Goal: Check status: Check status

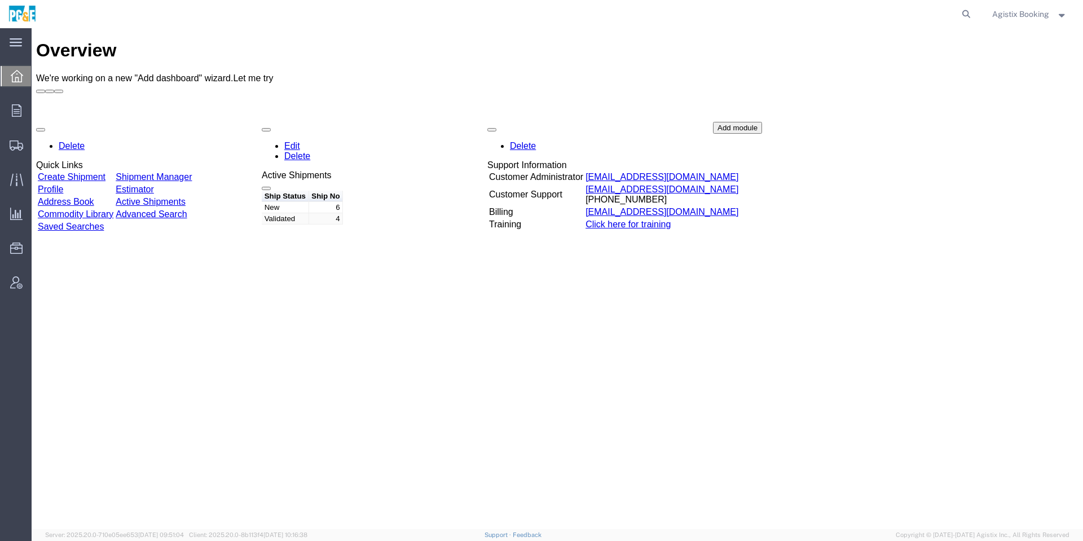
click at [1015, 15] on span "Agistix Booking" at bounding box center [1020, 14] width 57 height 12
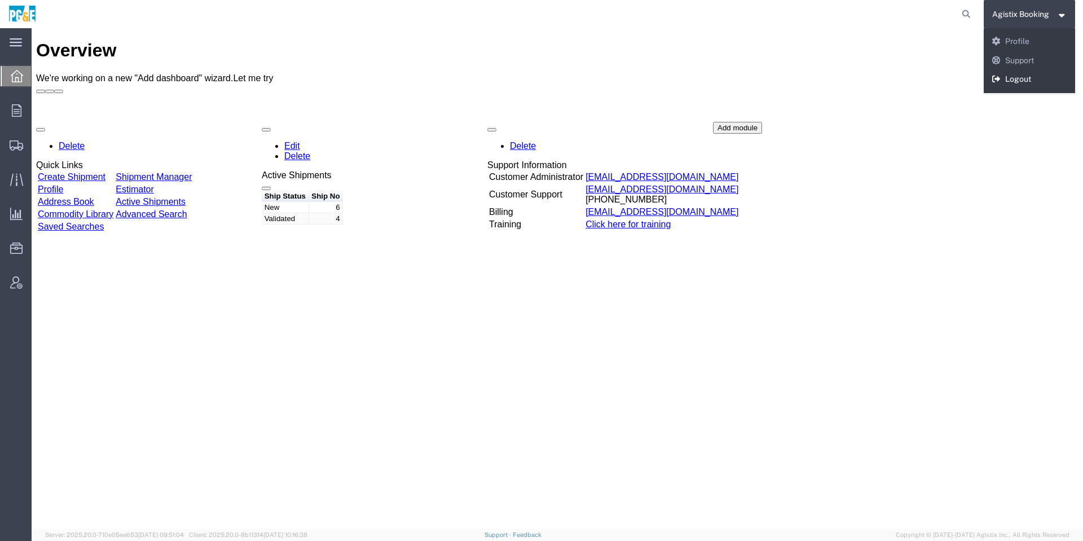
click at [1027, 73] on link "Logout" at bounding box center [1030, 79] width 92 height 19
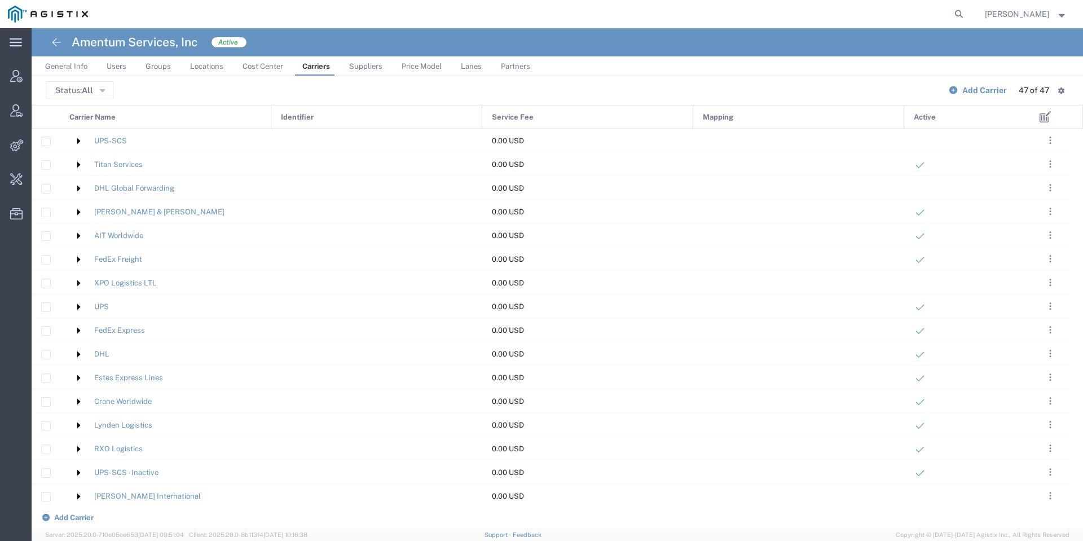
click at [204, 113] on div "Carrier Name" at bounding box center [166, 117] width 212 height 24
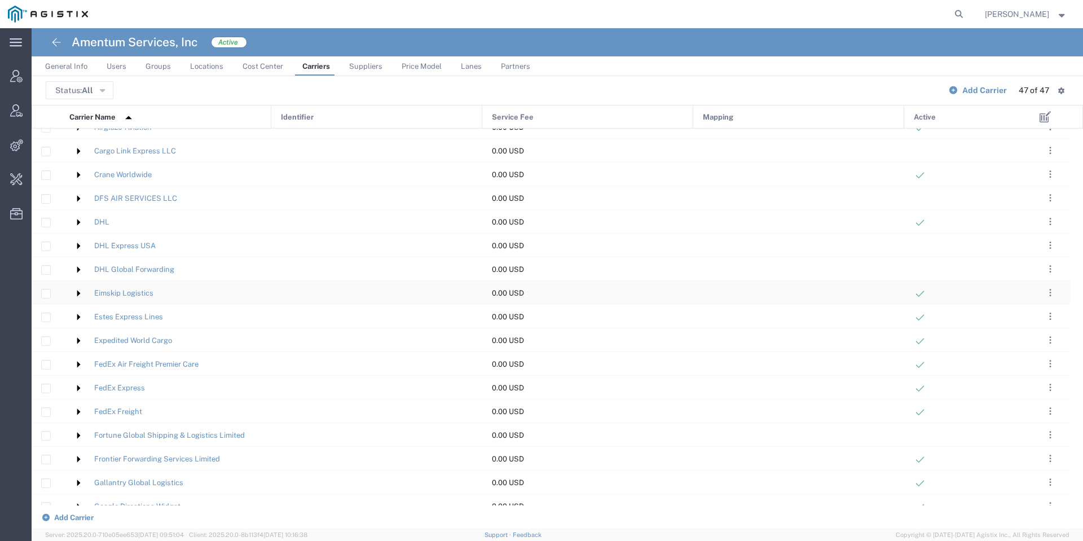
scroll to position [169, 0]
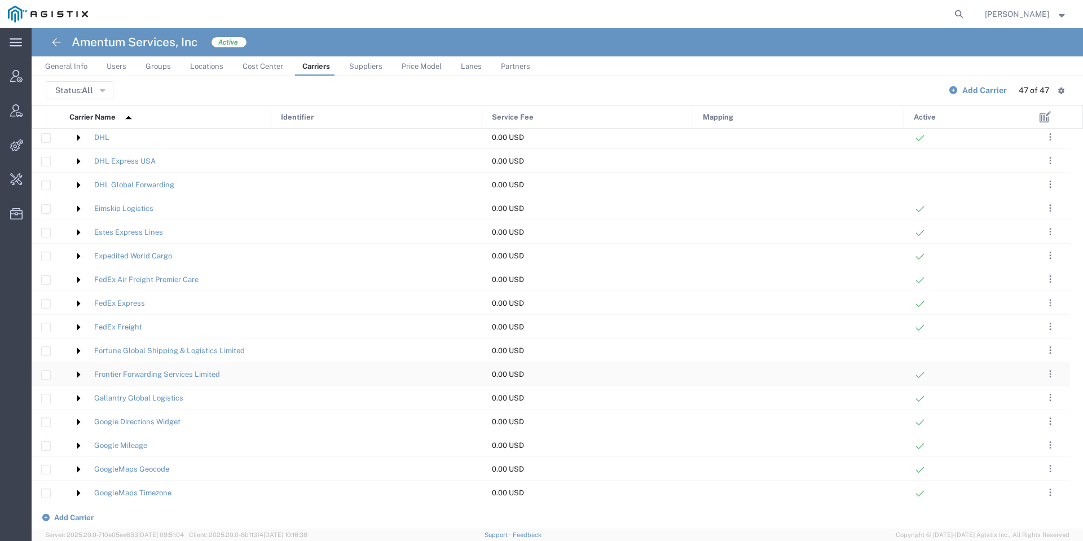
click at [78, 375] on img at bounding box center [78, 374] width 18 height 18
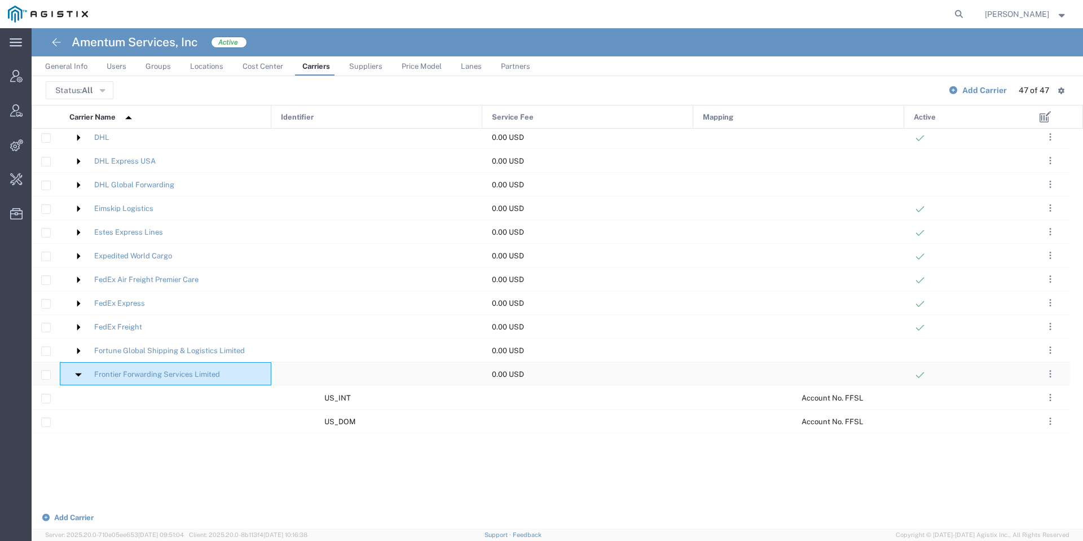
click at [48, 375] on input "Press Space to toggle row selection (unchecked)" at bounding box center [46, 375] width 8 height 8
click at [48, 375] on input "Press Space to toggle row selection (checked)" at bounding box center [46, 374] width 8 height 8
checkbox input "false"
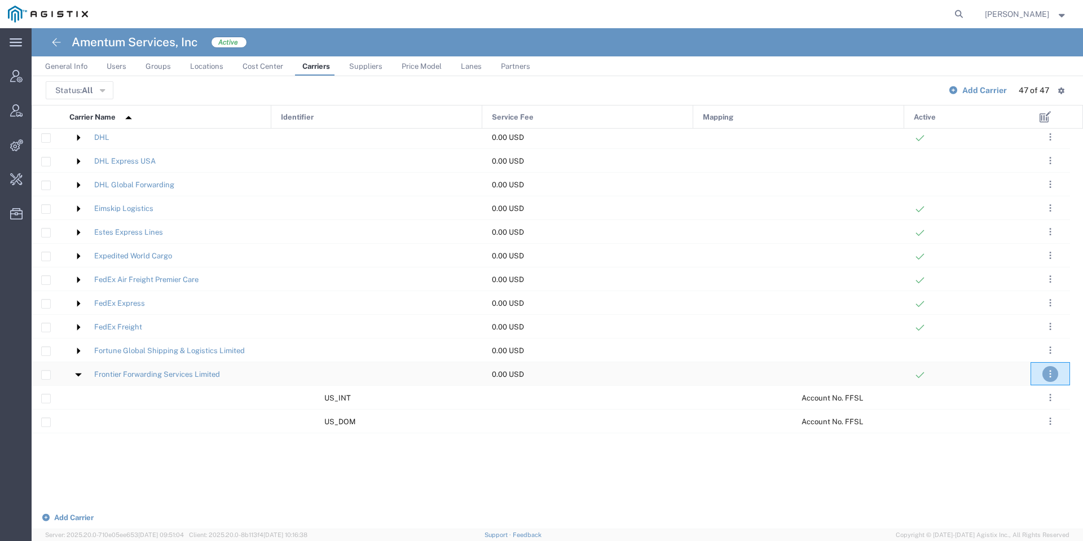
click at [1049, 375] on span ". . ." at bounding box center [1050, 374] width 2 height 14
click at [968, 12] on form at bounding box center [959, 14] width 18 height 28
click at [967, 10] on icon at bounding box center [959, 14] width 16 height 16
type input "amentum services"
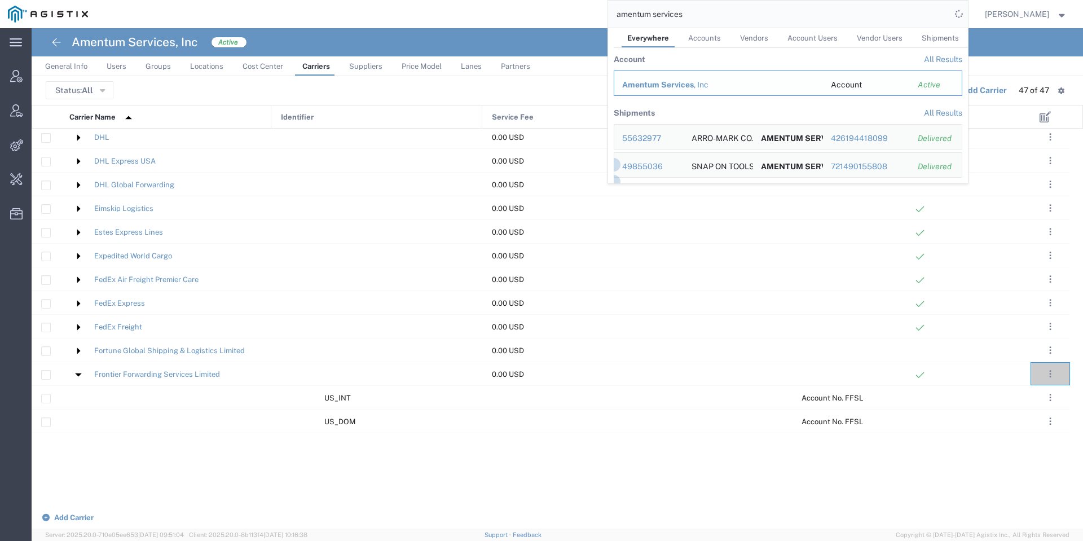
click at [694, 83] on span "Amentum Services" at bounding box center [658, 84] width 72 height 9
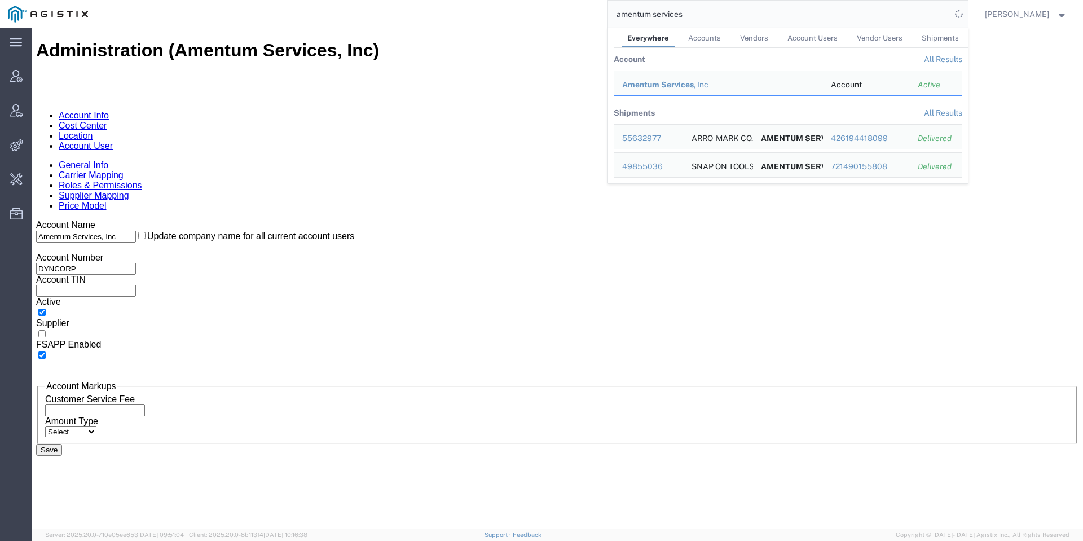
click at [124, 170] on link "Carrier Mapping" at bounding box center [91, 175] width 65 height 10
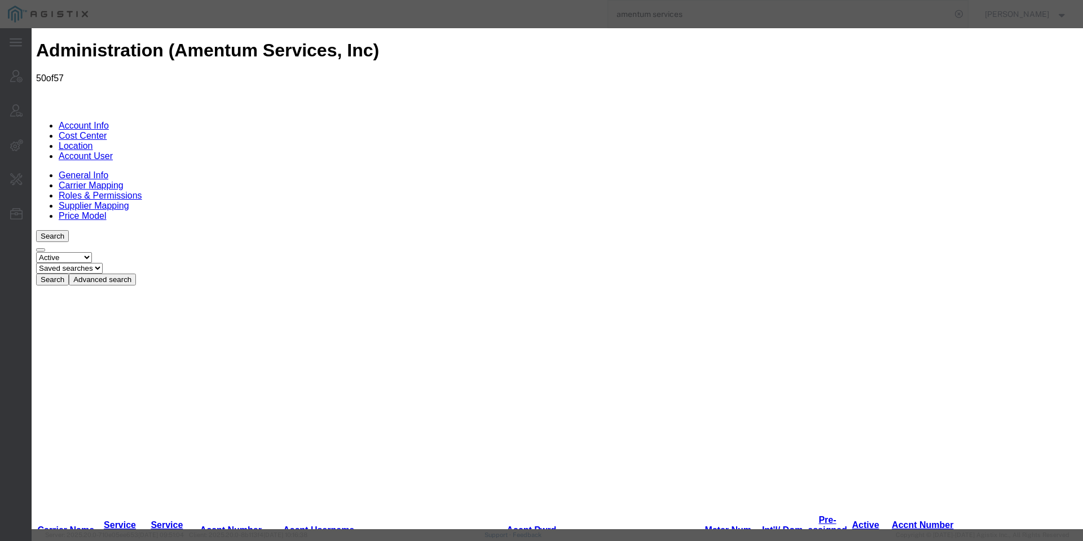
type input "fron"
type input "frontier Forwarding Services Limited"
type input "Frontier Forwarding Services Limited"
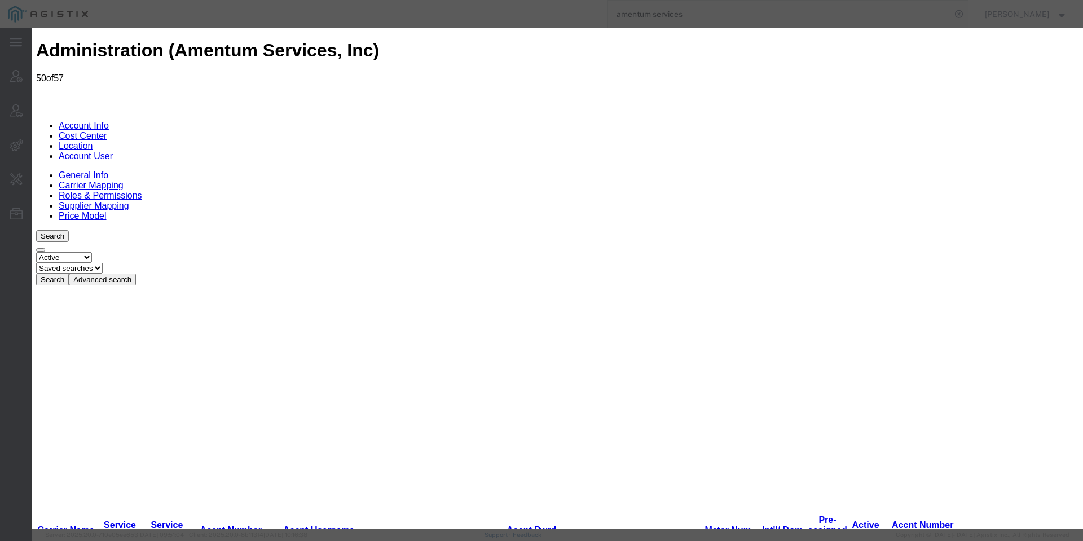
checkbox input "false"
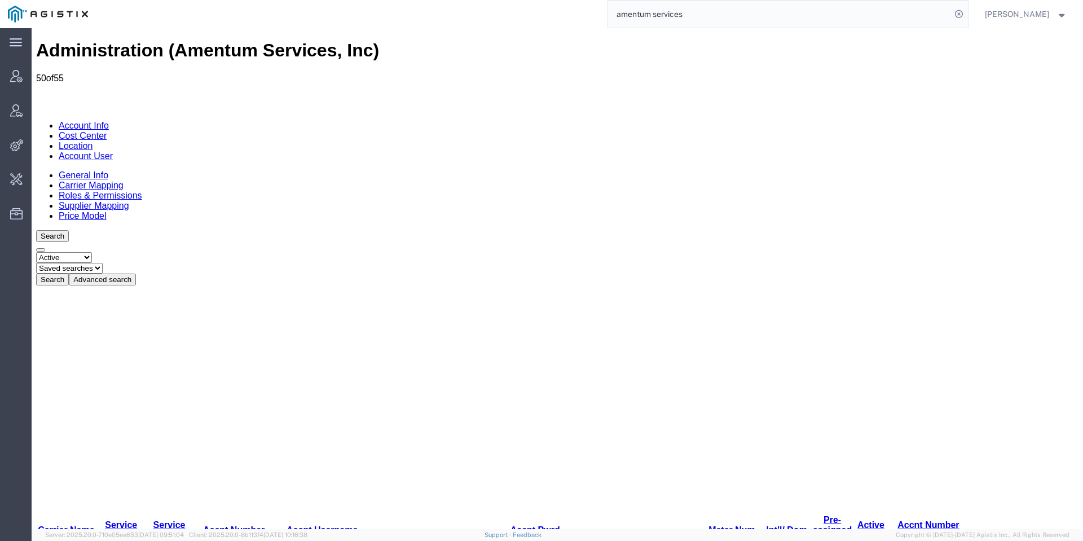
click at [821, 16] on input "amentum services" at bounding box center [779, 14] width 343 height 27
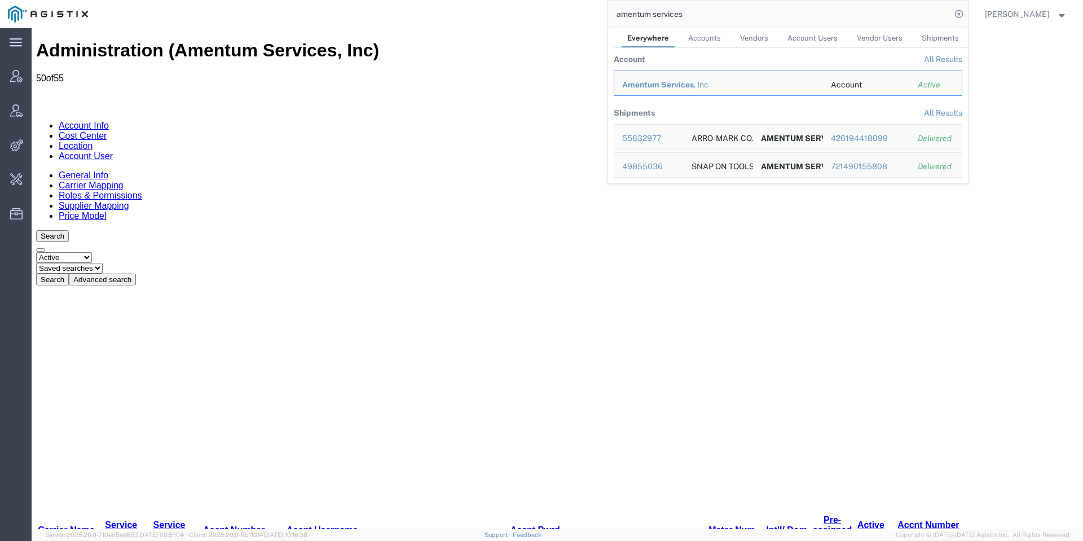
click at [821, 16] on input "amentum services" at bounding box center [779, 14] width 343 height 27
paste input "56986654"
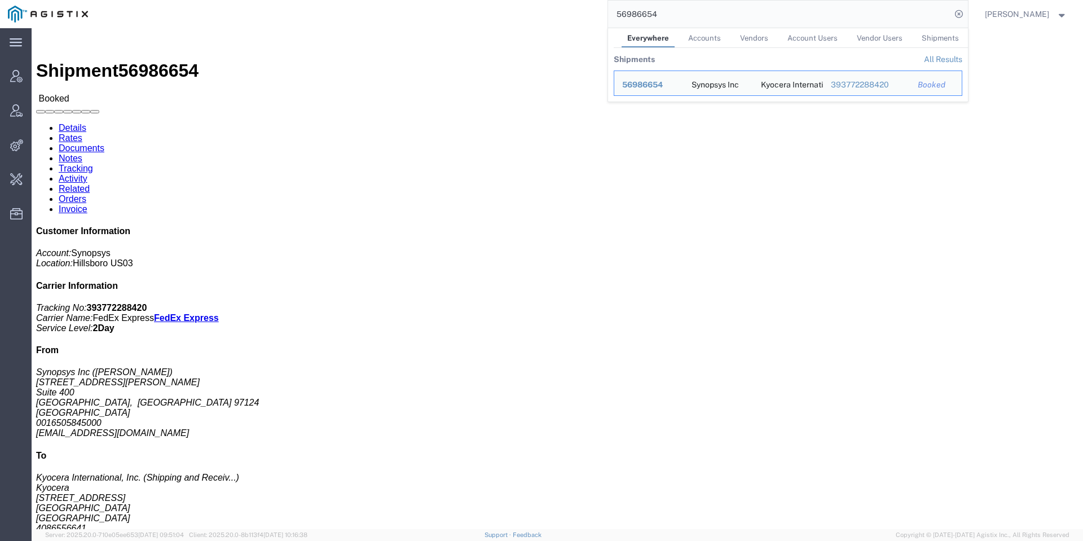
click div "Ship From Synopsys Inc (Elly Chang) 2025 NE Cornelius Pass Rd Suite 400 Hillsbo…"
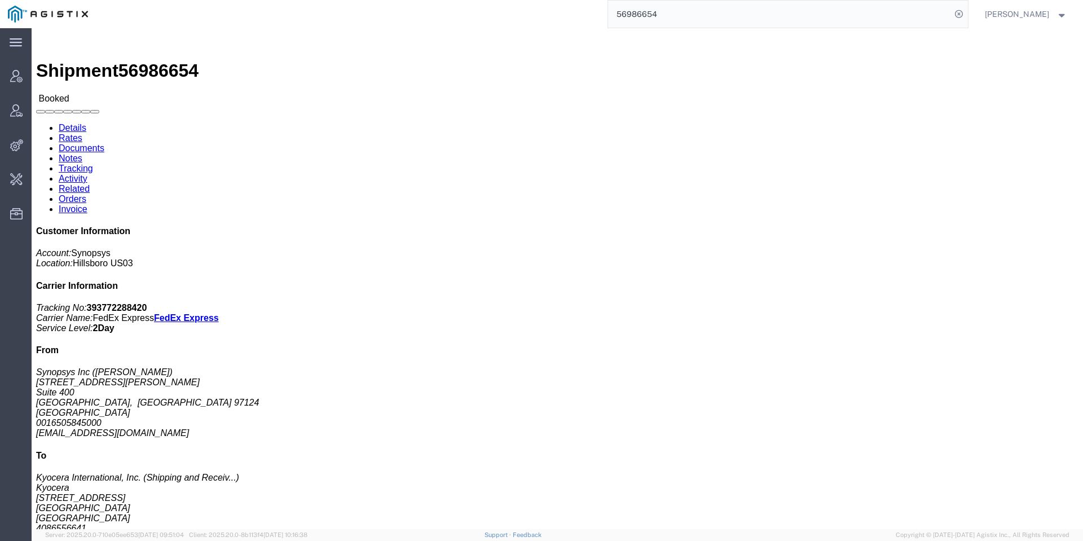
click at [735, 17] on input "56986654" at bounding box center [779, 14] width 343 height 27
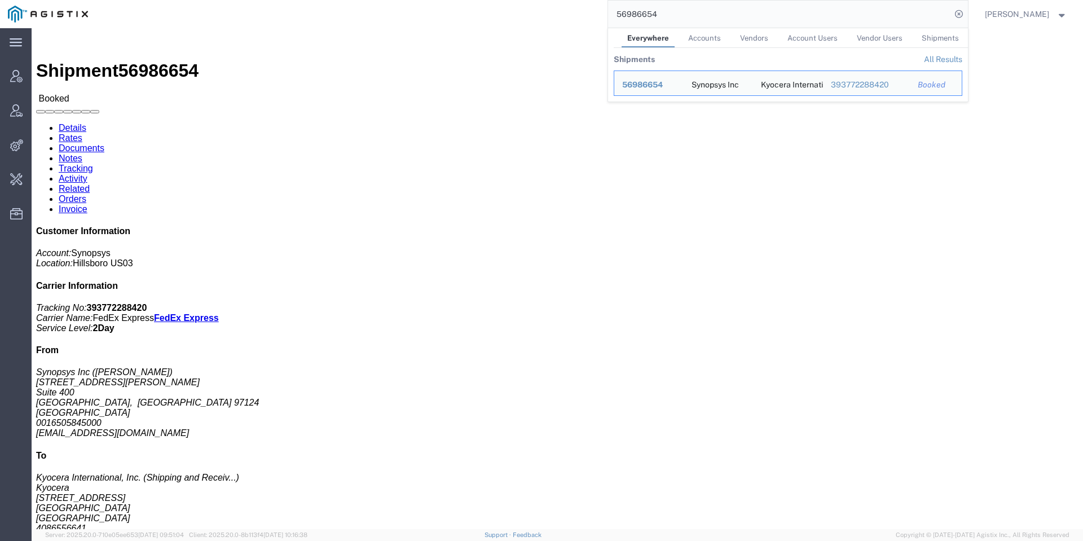
click at [735, 17] on input "56986654" at bounding box center [779, 14] width 343 height 27
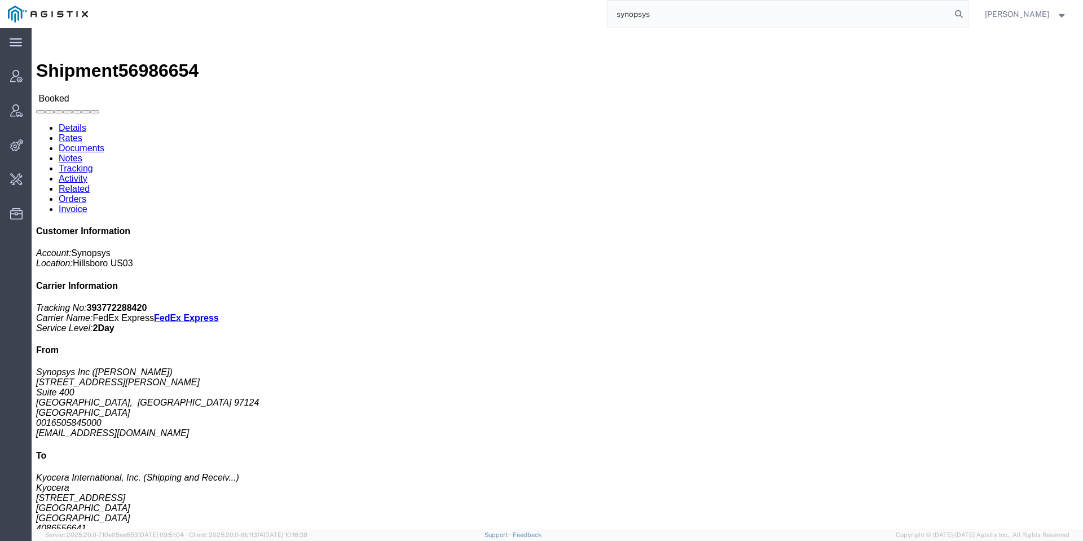
type input "synopsys"
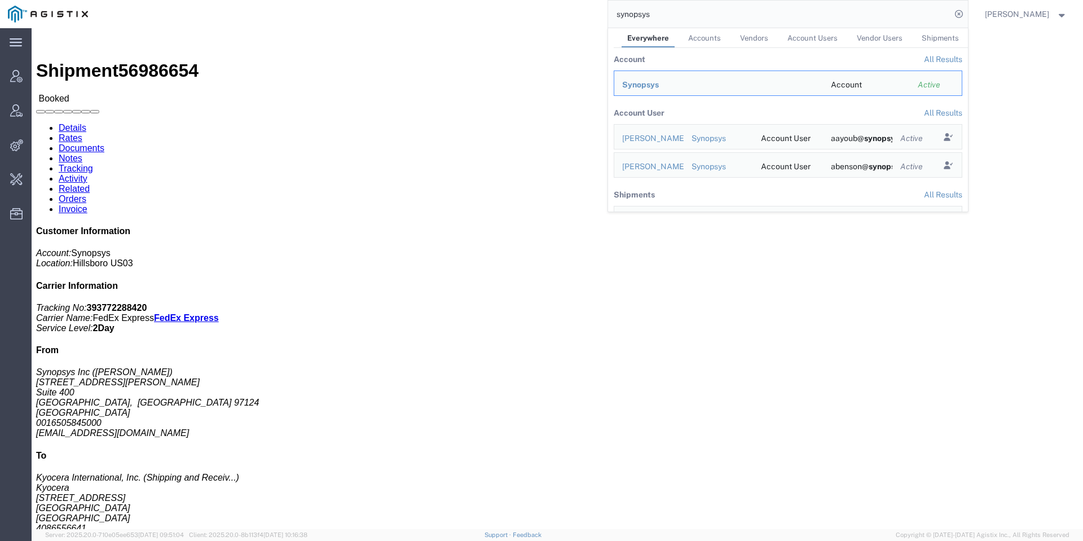
click at [653, 100] on tbody "Synopsys Account Active" at bounding box center [791, 86] width 354 height 31
click at [654, 94] on td "Synopsys" at bounding box center [718, 83] width 209 height 25
click at [655, 89] on div "Synopsys" at bounding box center [718, 85] width 193 height 12
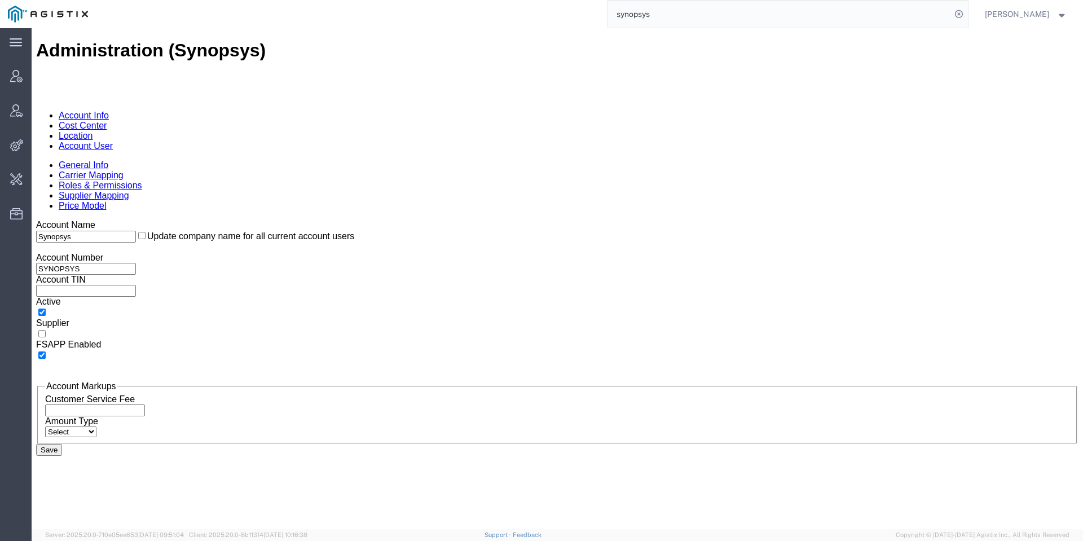
click at [113, 141] on link "Account User" at bounding box center [86, 146] width 54 height 10
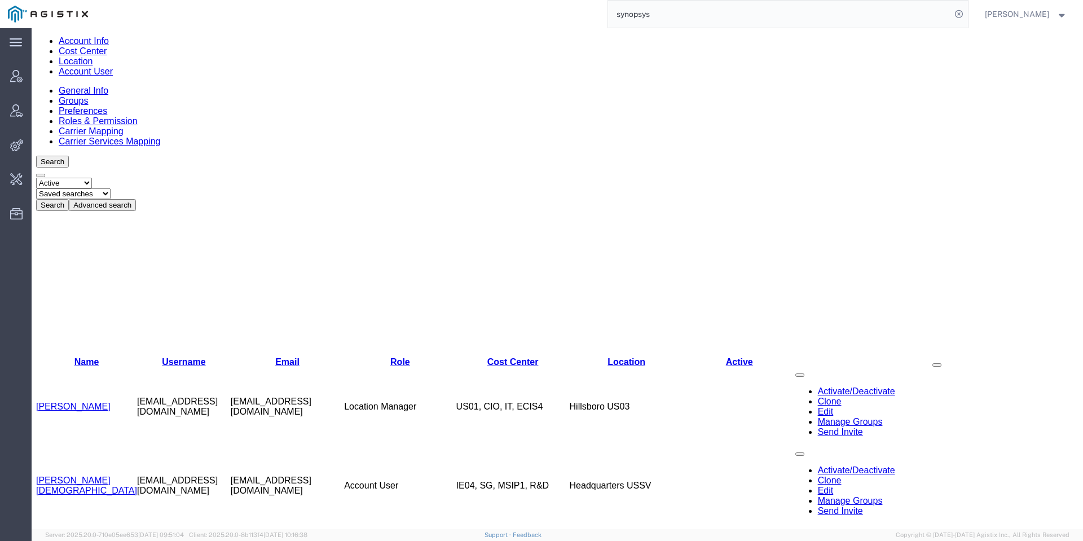
scroll to position [169, 0]
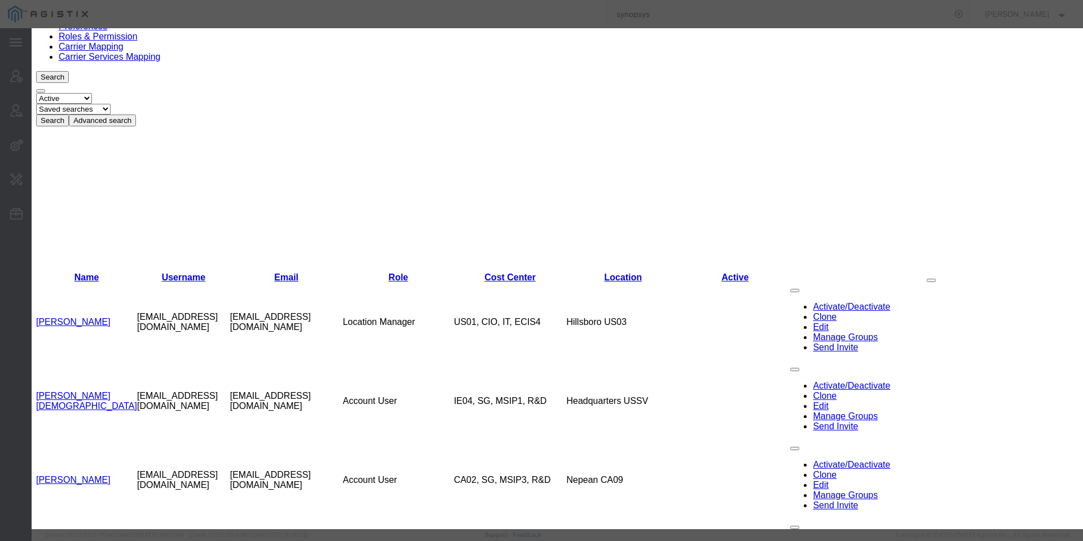
select select "COSTCENTER"
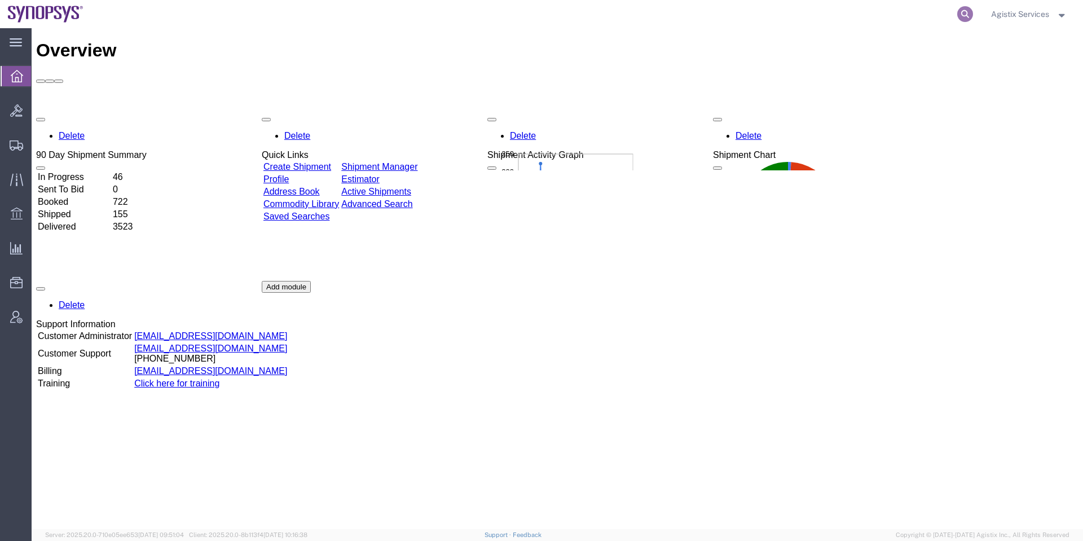
click at [967, 11] on icon at bounding box center [965, 14] width 16 height 16
paste input "56986654"
type input "56986654"
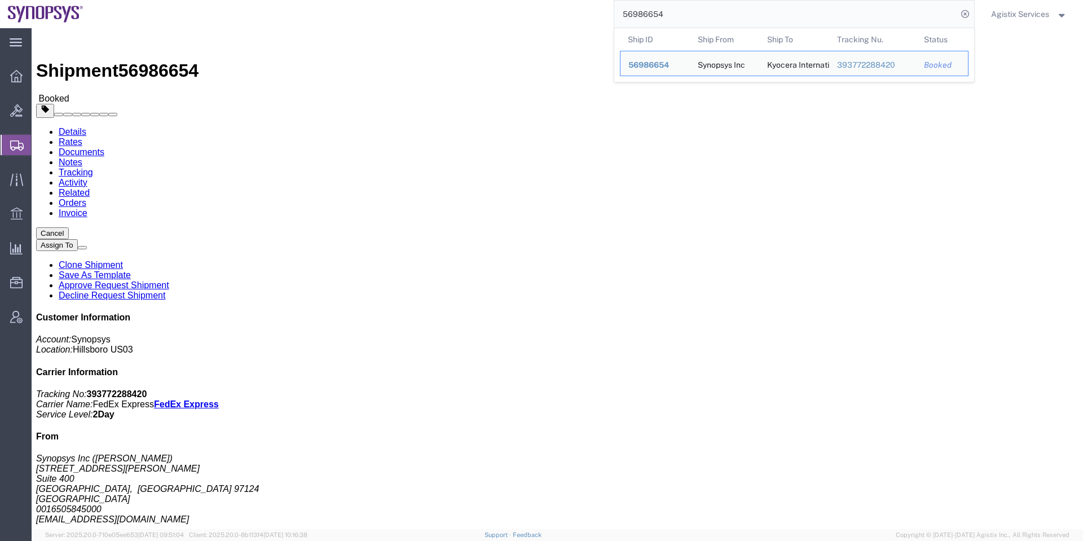
click address "Synopsys Inc ([PERSON_NAME]) [STREET_ADDRESS][PERSON_NAME] 0016505845000 [EMAIL…"
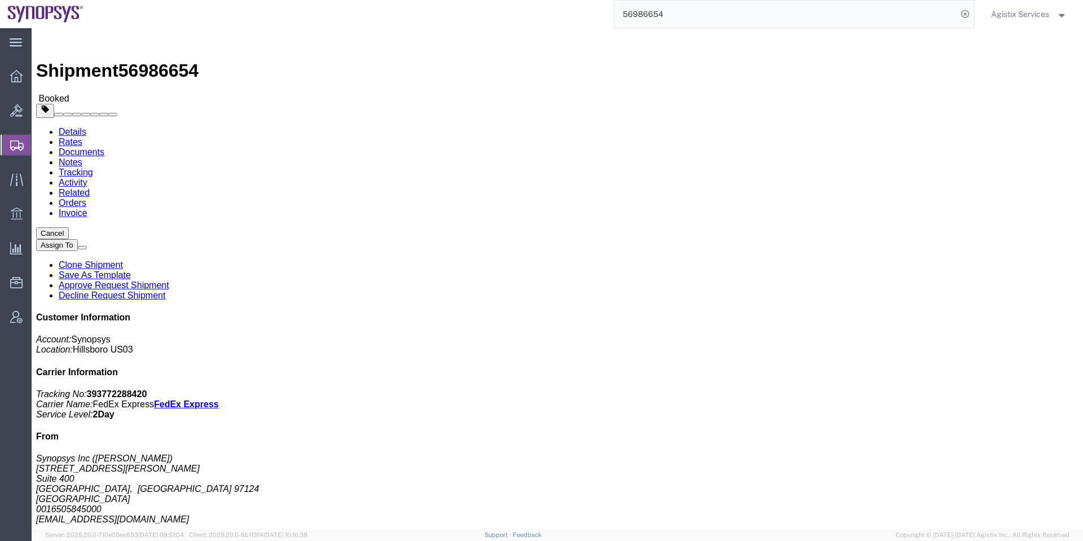
click address "Synopsys Inc ([PERSON_NAME]) [STREET_ADDRESS][PERSON_NAME] 0016505845000 [EMAIL…"
copy div "[EMAIL_ADDRESS][DOMAIN_NAME]"
click button "button"
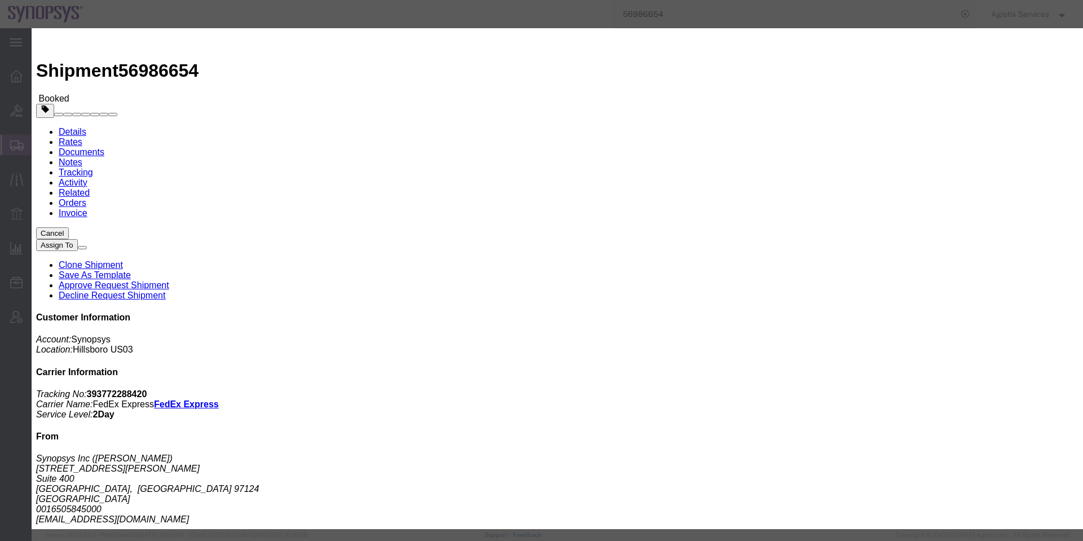
click div "[DATE] 3:00 PM"
click input "10:00 PM"
type input "9:00 AM"
click button "Apply"
drag, startPoint x: 763, startPoint y: 34, endPoint x: 757, endPoint y: 47, distance: 14.1
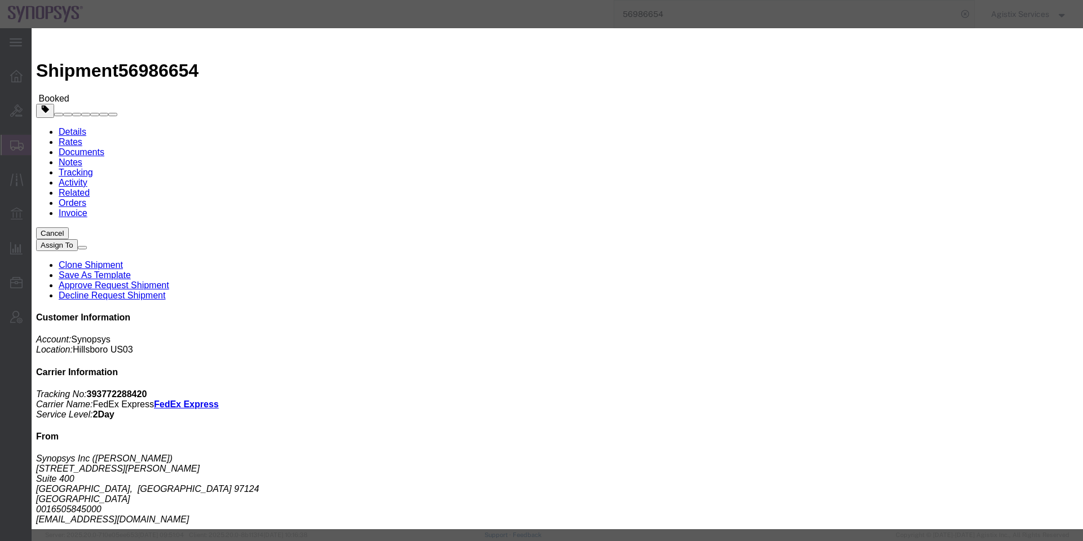
click h2 "Edit Date and Time"
drag, startPoint x: 692, startPoint y: 50, endPoint x: 695, endPoint y: 62, distance: 12.2
click h2 "Edit Date and Time"
click button "Save"
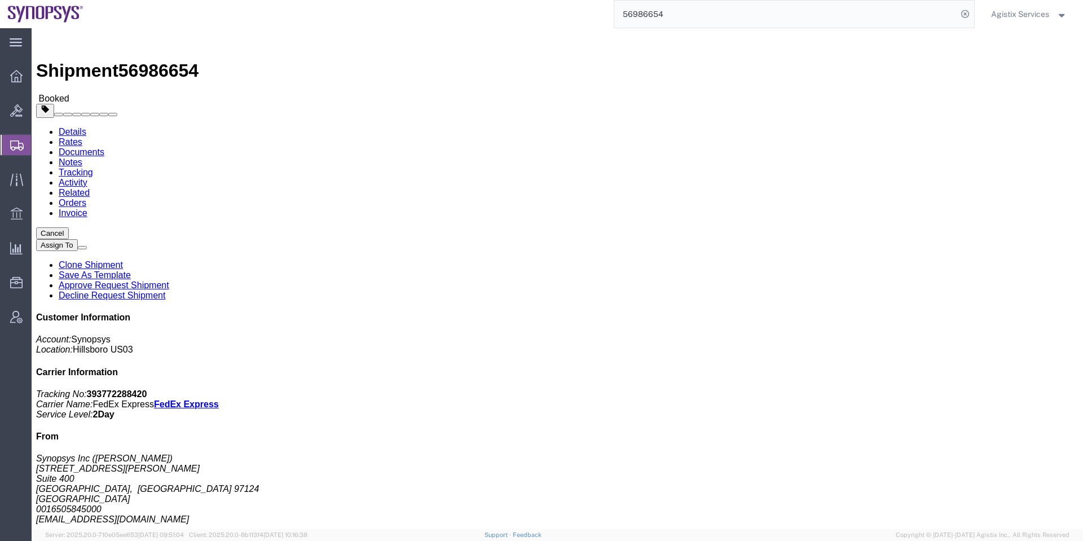
click button "Close"
click span "56986654"
copy span "56986654"
click b "MRIA3033"
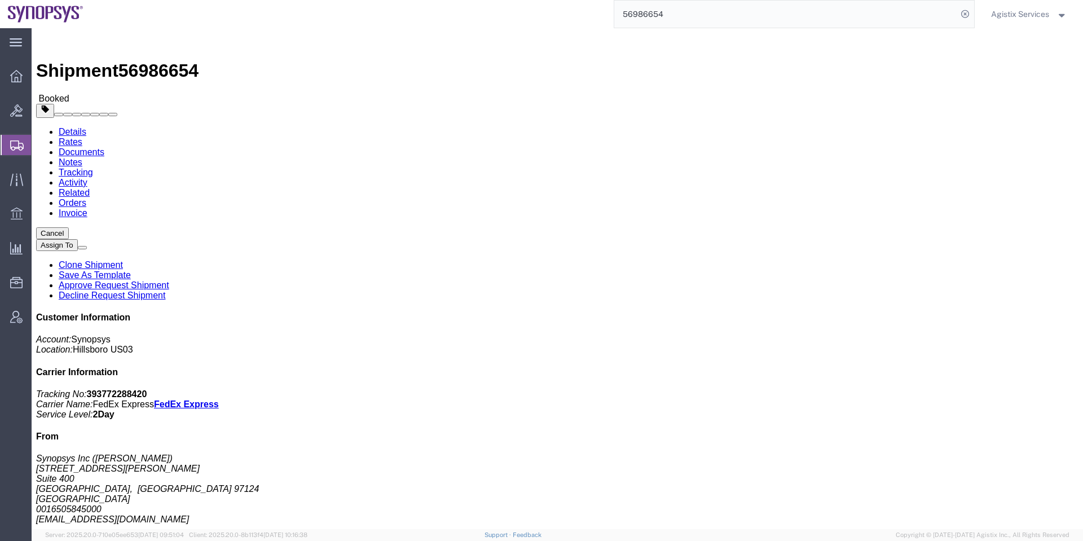
click b "MRIA3033"
copy b "MRIA3033"
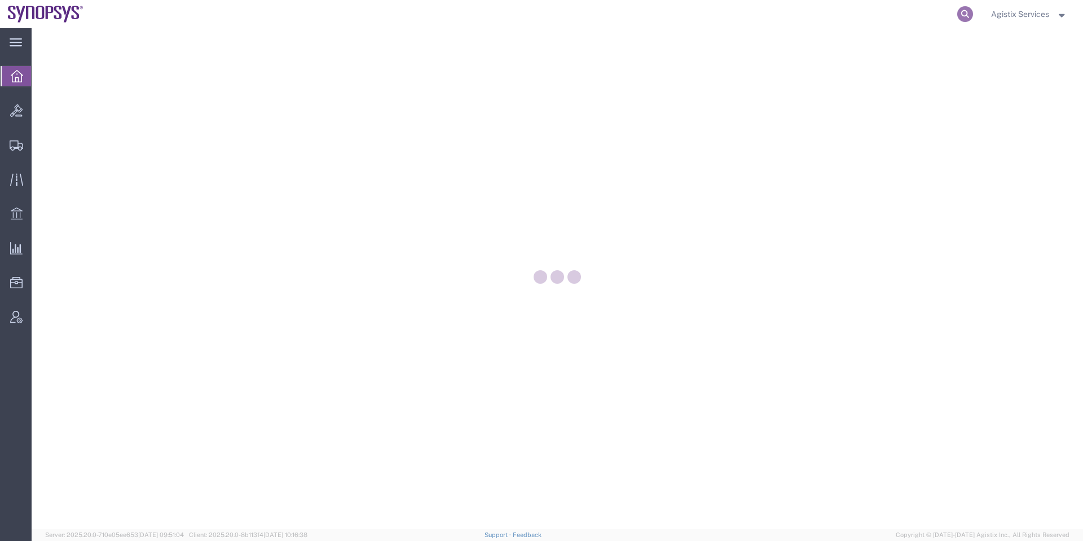
click at [721, 15] on icon at bounding box center [965, 14] width 16 height 16
paste input "56987588"
type input "56987588"
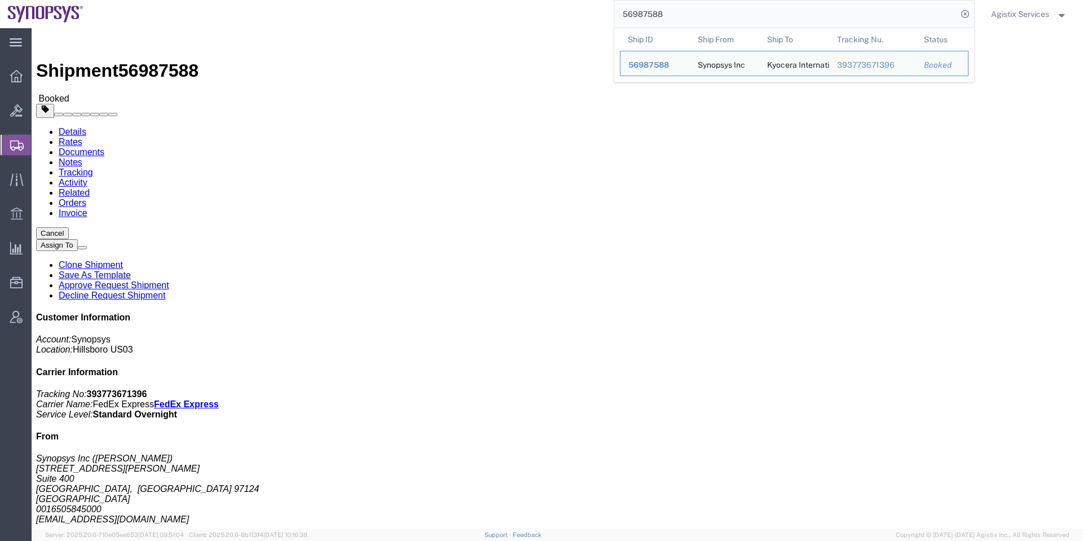
click div "Ship From Synopsys Inc ([PERSON_NAME]) [STREET_ADDRESS][PERSON_NAME] 0016505845…"
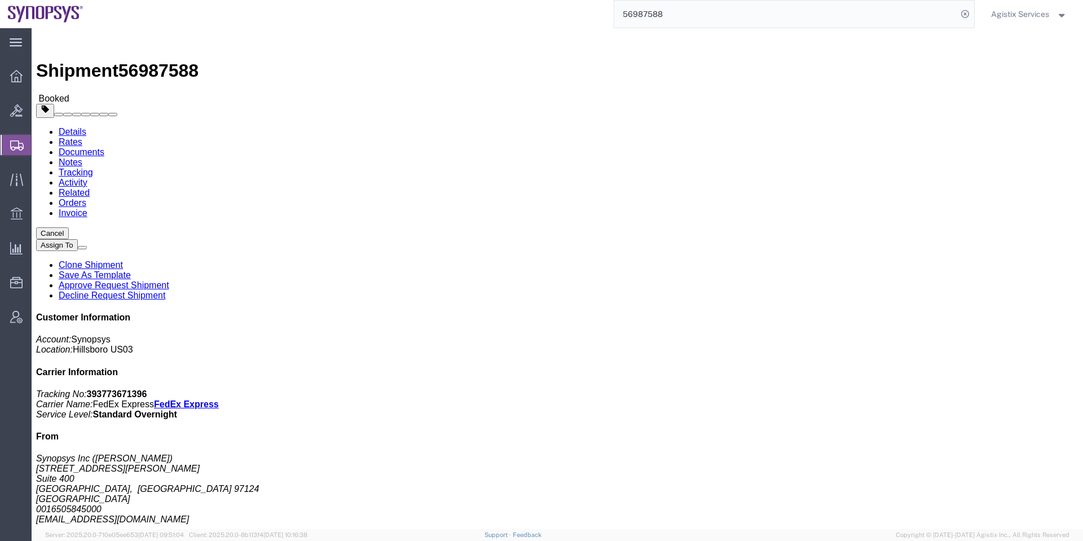
click span "button"
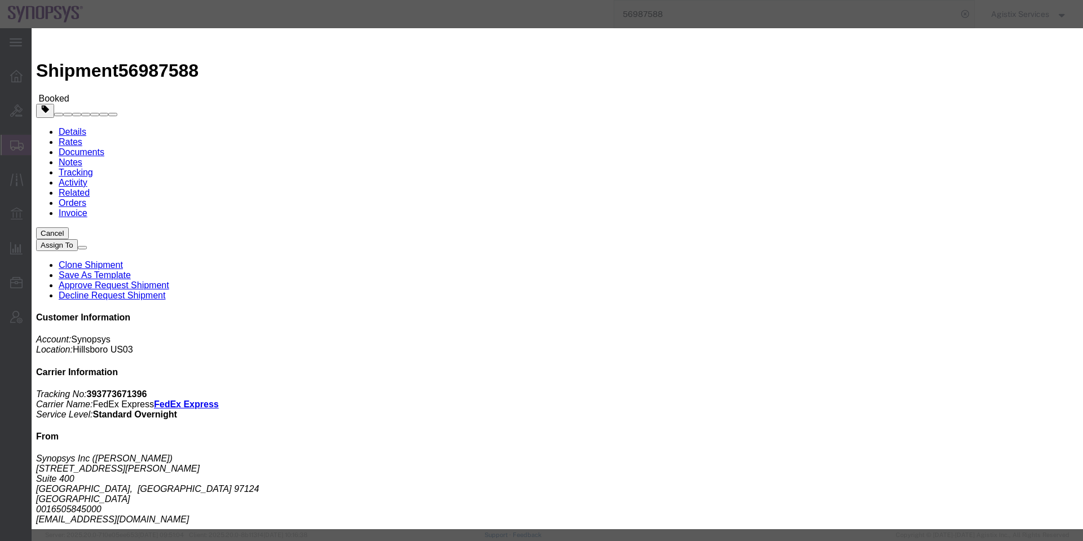
click div "[DATE] 3:00 PM"
type input "9:00 AM"
click button "Apply"
click button "Save"
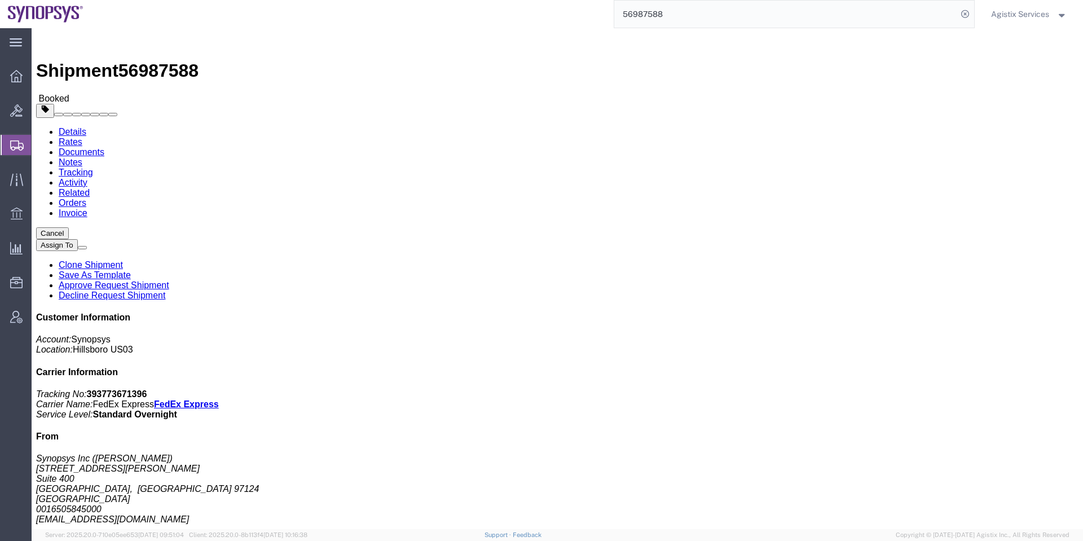
click button "Close"
click span "56987588"
copy span "56987588"
click b "MRIA3035"
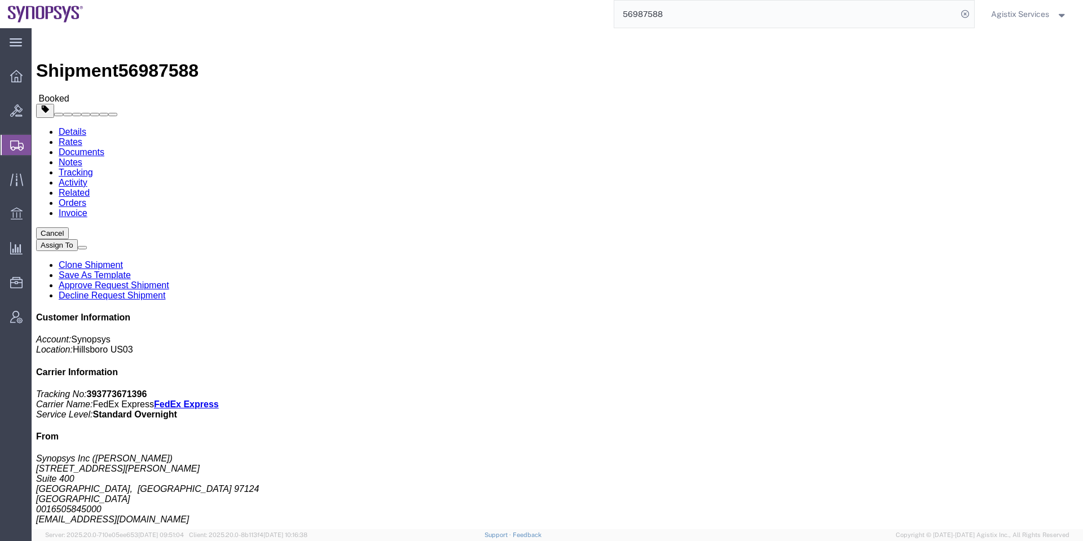
click b "MRIA3035"
copy b "MRIA3035"
drag, startPoint x: 98, startPoint y: 181, endPoint x: 42, endPoint y: 186, distance: 56.0
click address "Synopsys Inc ([PERSON_NAME]) [STREET_ADDRESS][PERSON_NAME] 0016505845000 [EMAIL…"
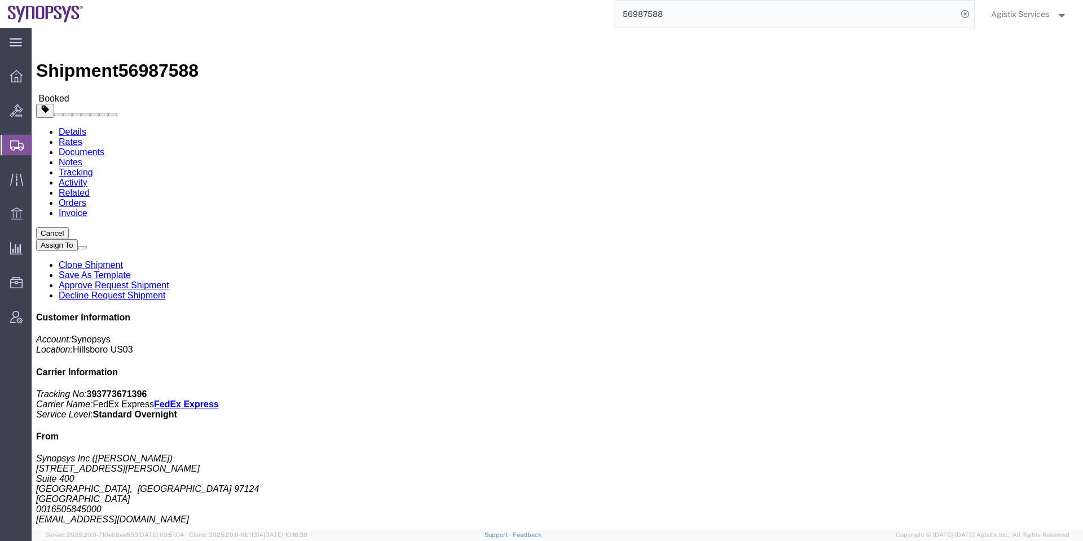
click address "Synopsys Inc ([PERSON_NAME]) [STREET_ADDRESS][PERSON_NAME] 0016505845000 [EMAIL…"
copy div "[EMAIL_ADDRESS][DOMAIN_NAME]"
click at [721, 1] on div "Agistix Services" at bounding box center [1029, 14] width 93 height 28
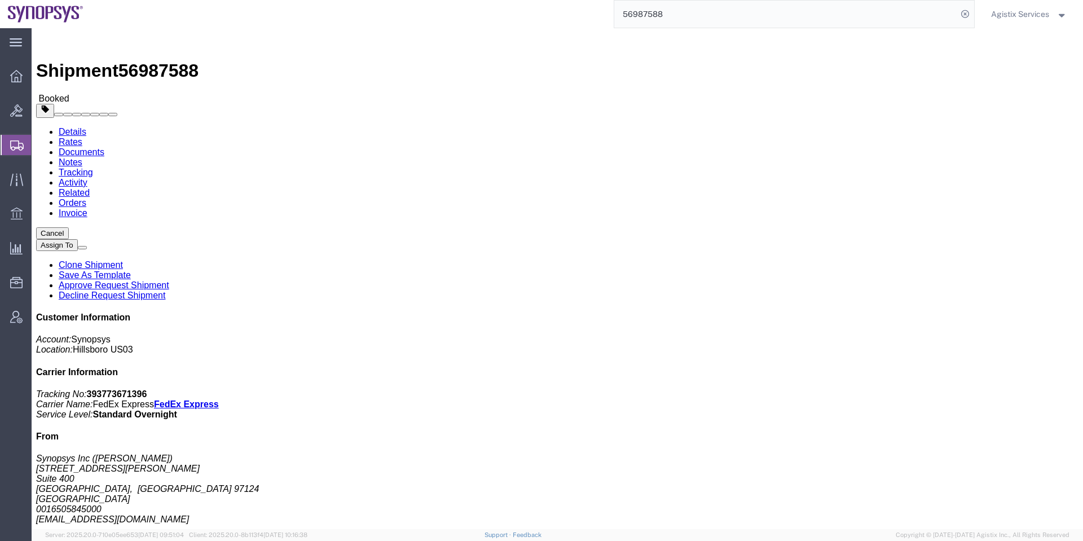
drag, startPoint x: 1029, startPoint y: 25, endPoint x: 997, endPoint y: 5, distance: 37.5
click at [721, 25] on div "Agistix Services" at bounding box center [1029, 14] width 93 height 28
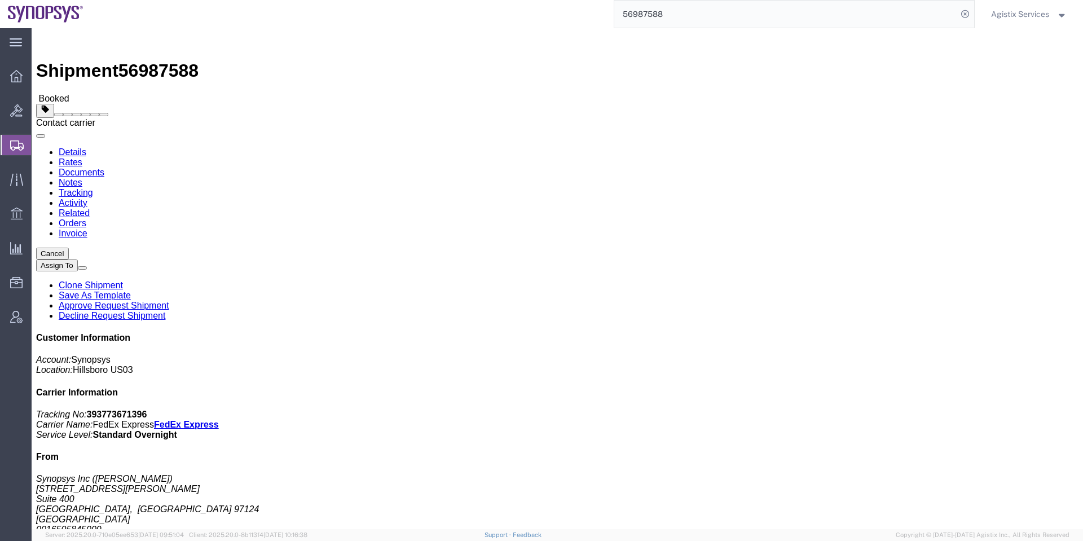
click at [721, 6] on div "Agistix Services" at bounding box center [1029, 14] width 93 height 28
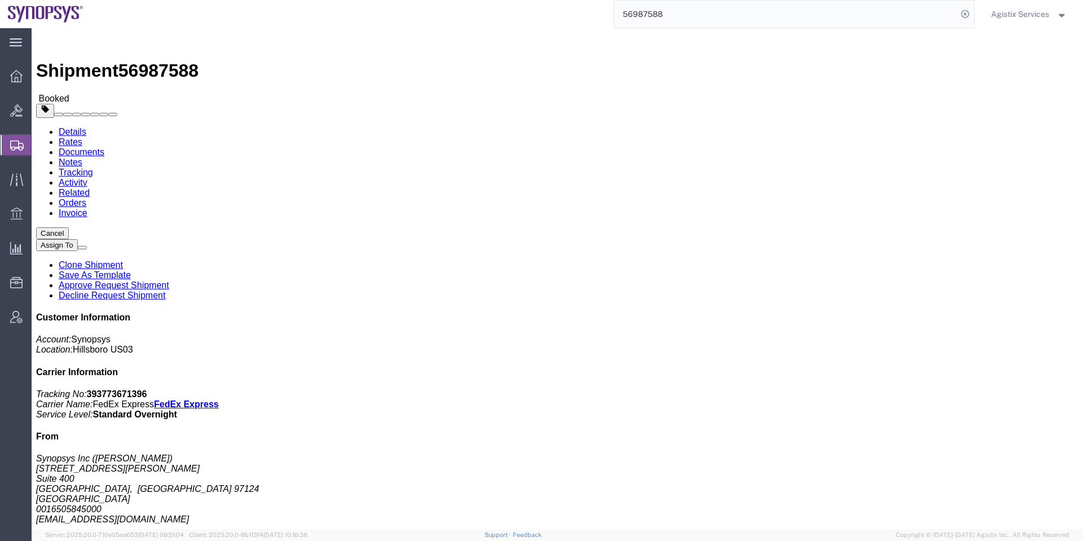
click at [721, 21] on div "Agistix Services" at bounding box center [1029, 14] width 93 height 28
click at [721, 18] on span "Agistix Services" at bounding box center [1020, 14] width 58 height 12
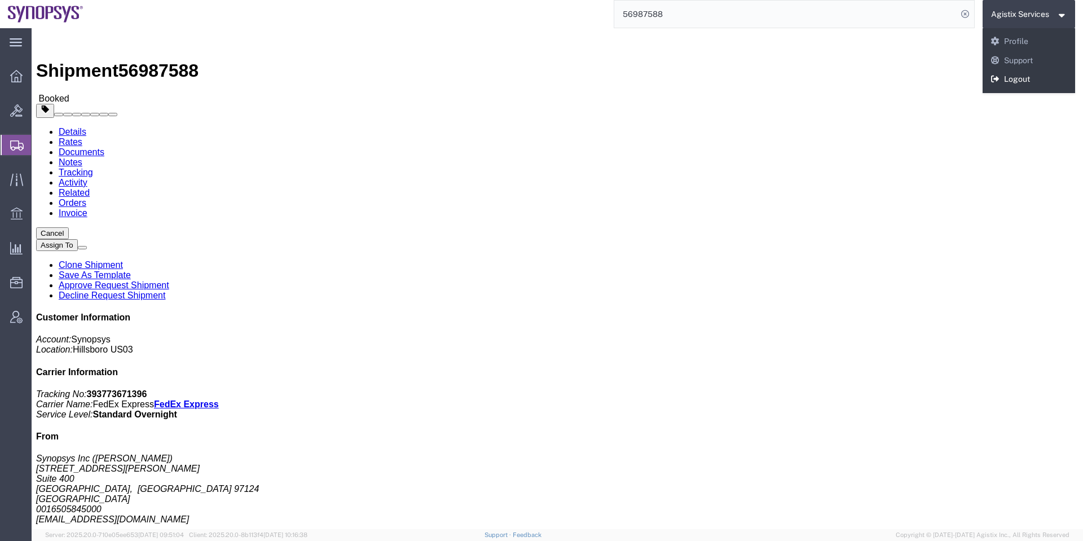
click at [721, 77] on link "Logout" at bounding box center [1029, 79] width 93 height 19
